Goal: Task Accomplishment & Management: Use online tool/utility

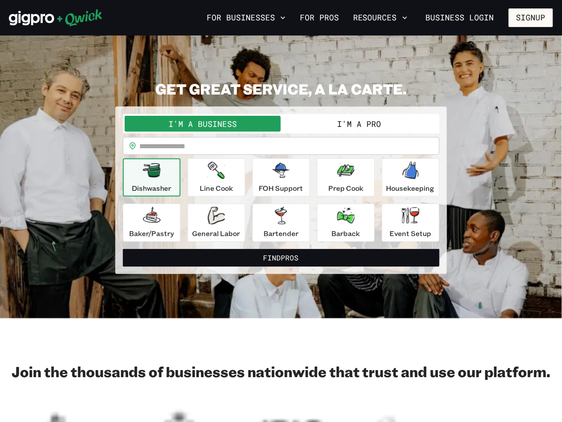
click at [373, 123] on button "I'm a Pro" at bounding box center [359, 124] width 157 height 16
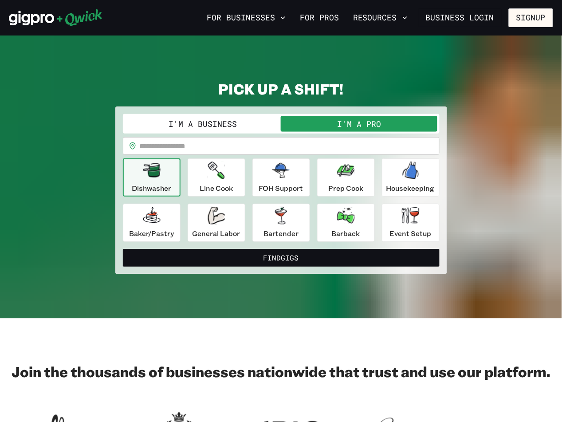
click at [334, 141] on div "**********" at bounding box center [281, 178] width 317 height 128
click at [320, 144] on input "text" at bounding box center [290, 146] width 300 height 18
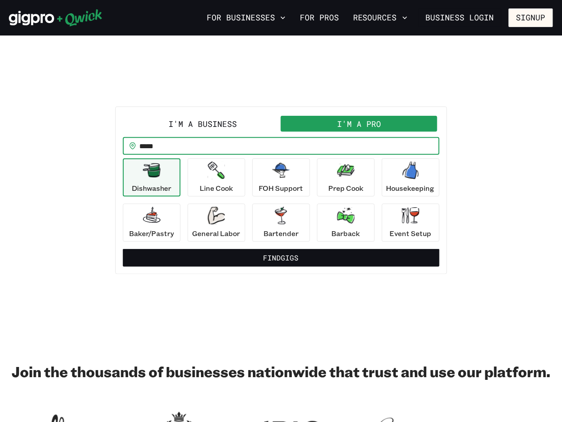
type input "*****"
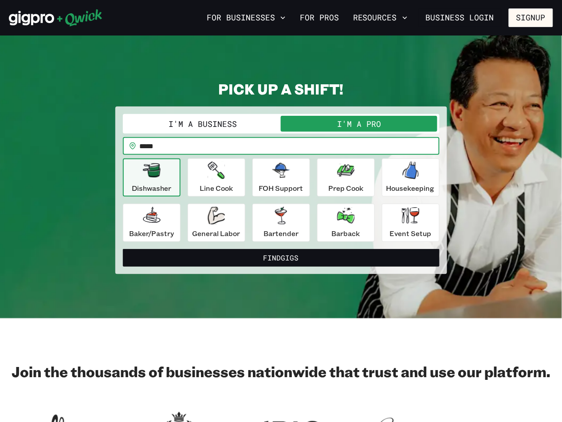
click at [123, 249] on button "Find Gigs" at bounding box center [281, 258] width 317 height 18
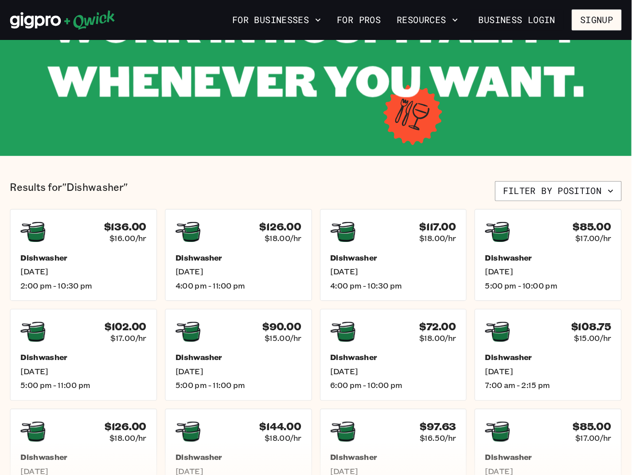
scroll to position [98, 0]
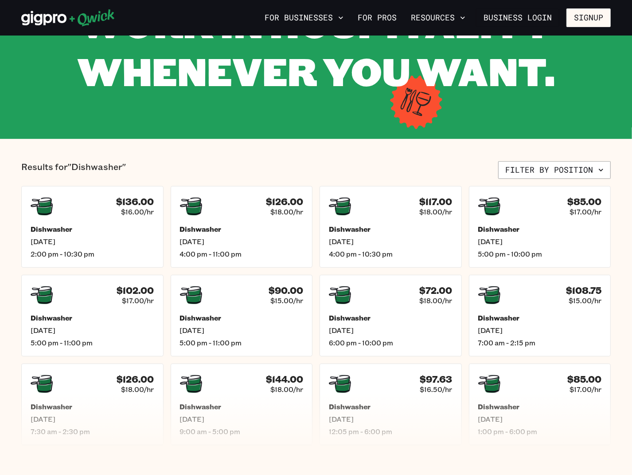
drag, startPoint x: 521, startPoint y: 0, endPoint x: 376, endPoint y: 147, distance: 206.6
click at [376, 147] on section "Results for "Dishwasher" Filter by position $136.00 $16.00/hr Dishwasher [DATE]…" at bounding box center [316, 303] width 632 height 328
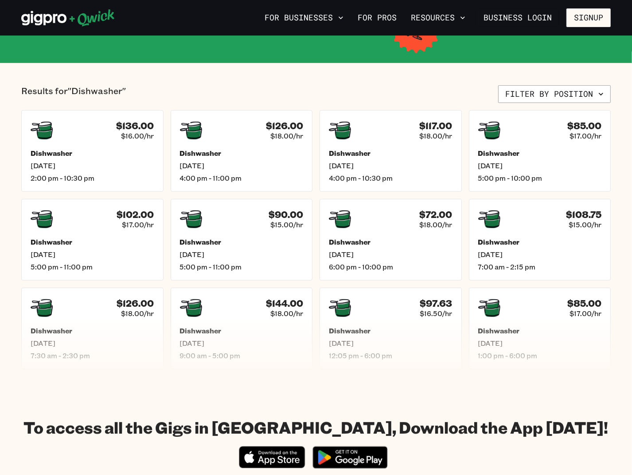
scroll to position [154, 0]
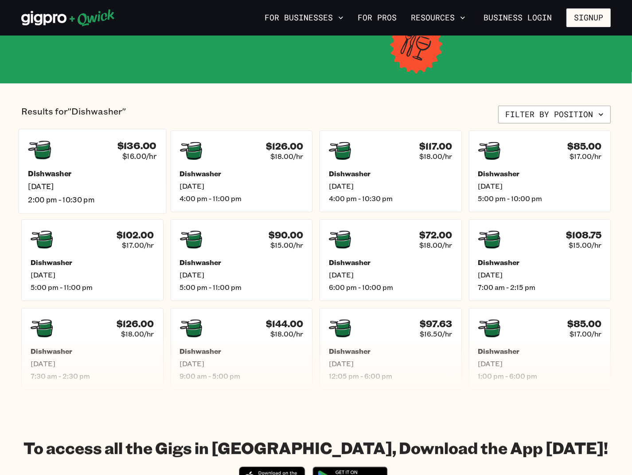
click at [98, 200] on span "2:00 pm - 10:30 pm" at bounding box center [92, 199] width 129 height 9
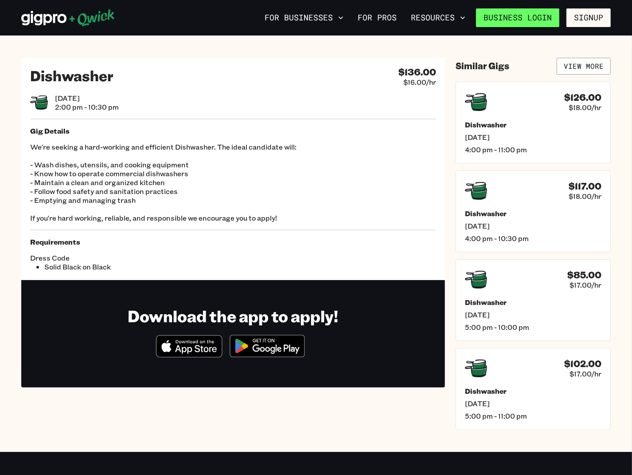
click at [540, 21] on link "Business Login" at bounding box center [517, 17] width 83 height 19
